Goal: Contribute content

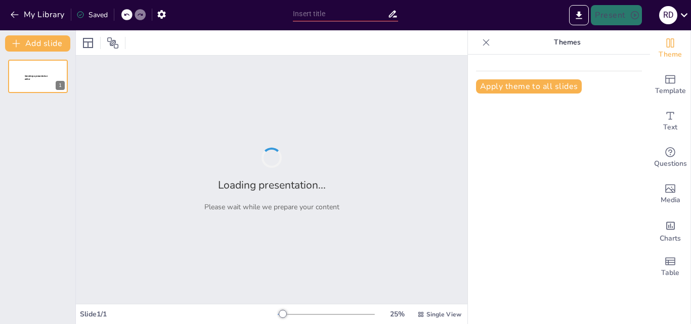
type input "From Footpaths to Highways: The Evolution of Mobility"
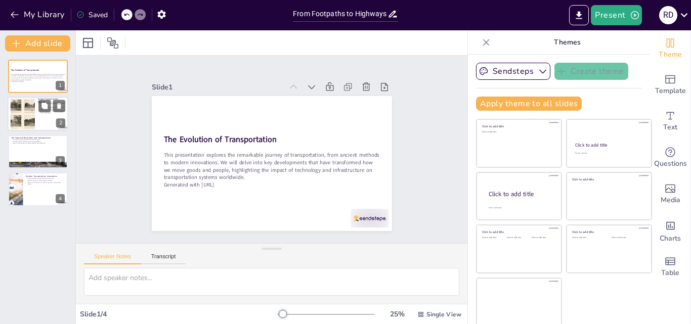
click at [24, 114] on div at bounding box center [22, 114] width 41 height 31
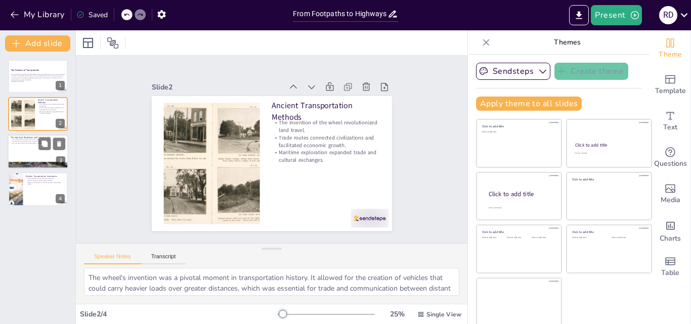
click at [32, 148] on div at bounding box center [38, 151] width 61 height 34
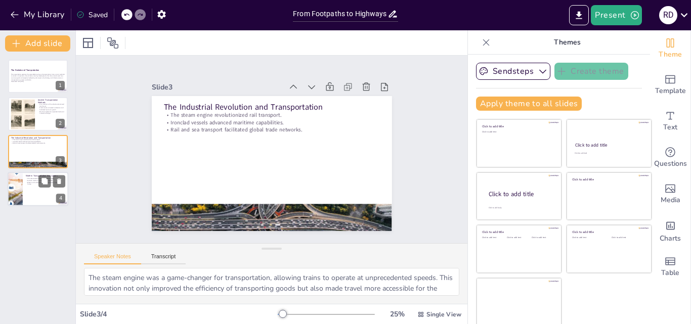
click at [34, 188] on div at bounding box center [38, 189] width 61 height 34
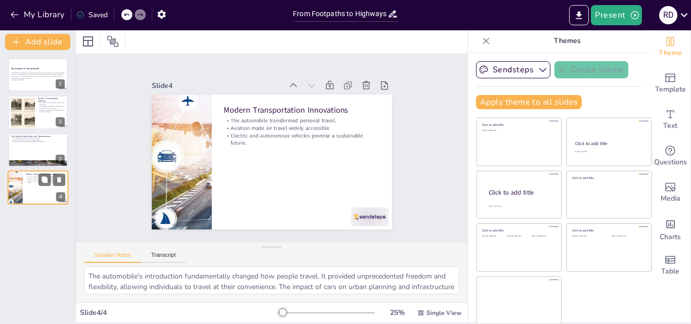
scroll to position [2, 0]
click at [23, 150] on div at bounding box center [38, 149] width 61 height 34
type textarea "The steam engine was a game-changer for transportation, allowing trains to oper…"
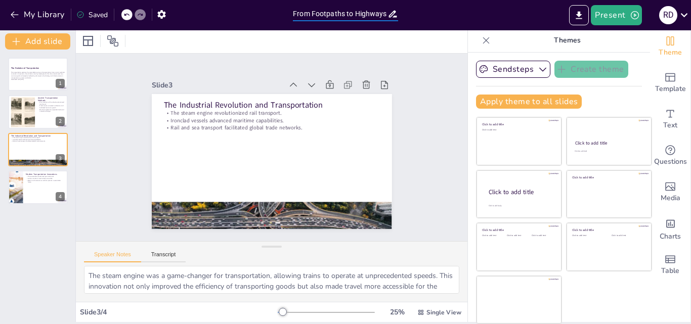
click at [355, 14] on input "From Footpaths to Highways: The Evolution of Mobility" at bounding box center [340, 14] width 95 height 15
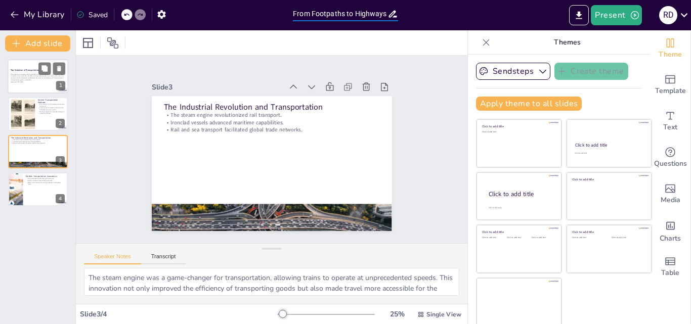
click at [35, 71] on strong "The Evolution of Transportation" at bounding box center [25, 70] width 28 height 3
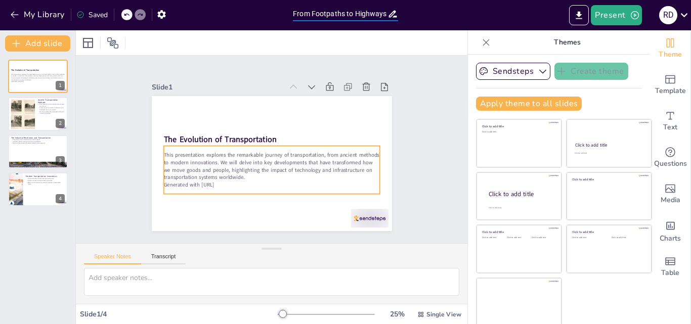
scroll to position [2, 0]
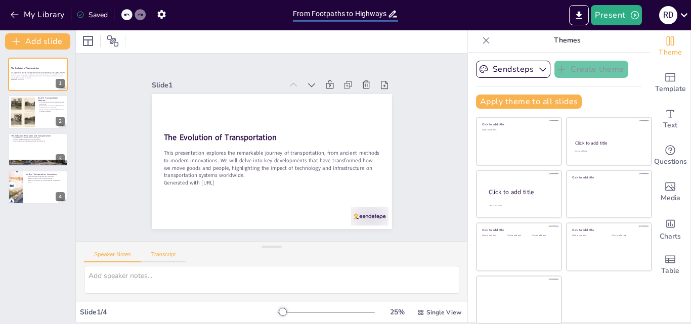
click at [167, 255] on button "Transcript" at bounding box center [163, 256] width 45 height 11
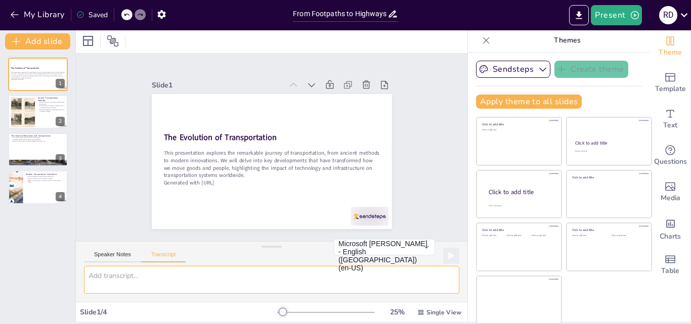
click at [175, 278] on textarea at bounding box center [271, 280] width 375 height 28
click at [110, 256] on button "Speaker Notes" at bounding box center [112, 256] width 57 height 11
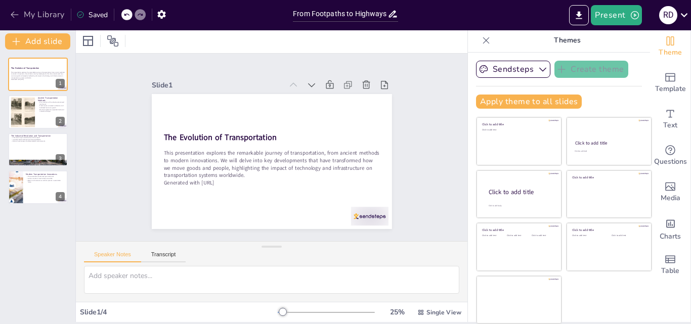
click at [12, 14] on icon "button" at bounding box center [15, 15] width 8 height 7
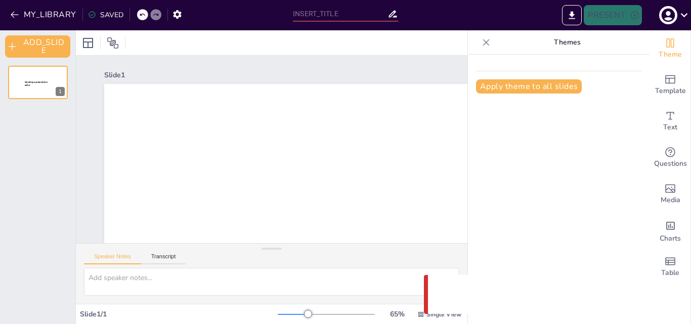
type input "From Footpaths to Highways: The Evolution of Mobility"
